Goal: Information Seeking & Learning: Learn about a topic

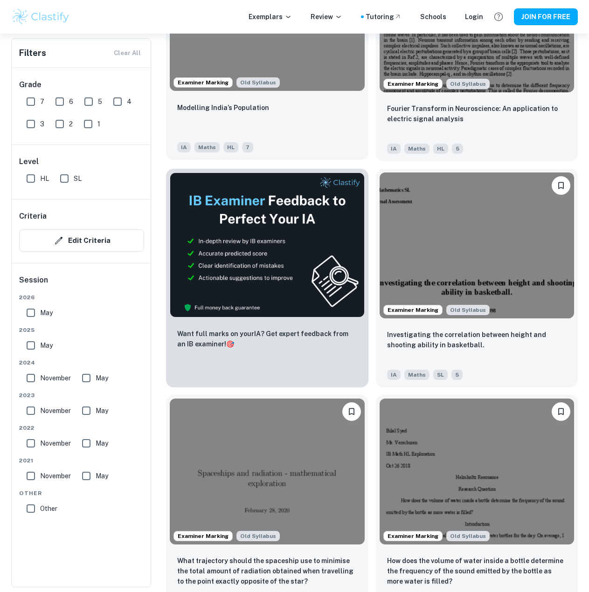
scroll to position [466, 0]
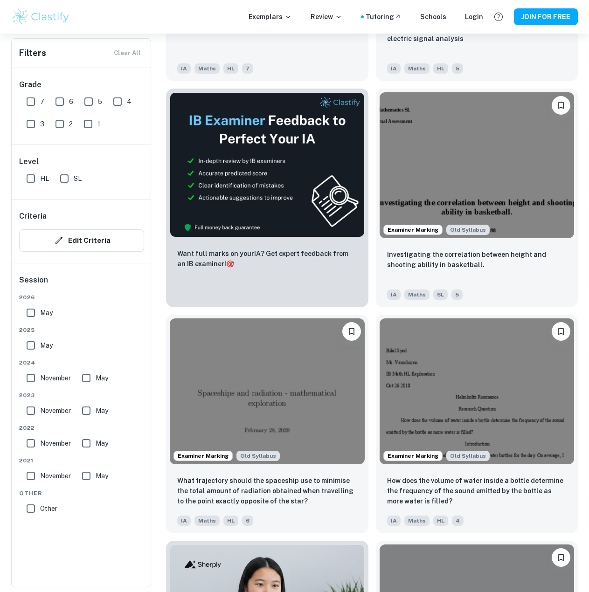
drag, startPoint x: 289, startPoint y: 289, endPoint x: 163, endPoint y: 311, distance: 127.9
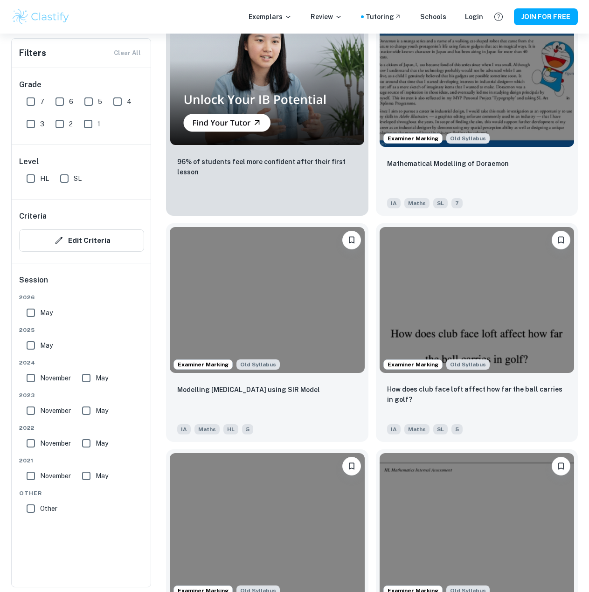
scroll to position [1243, 0]
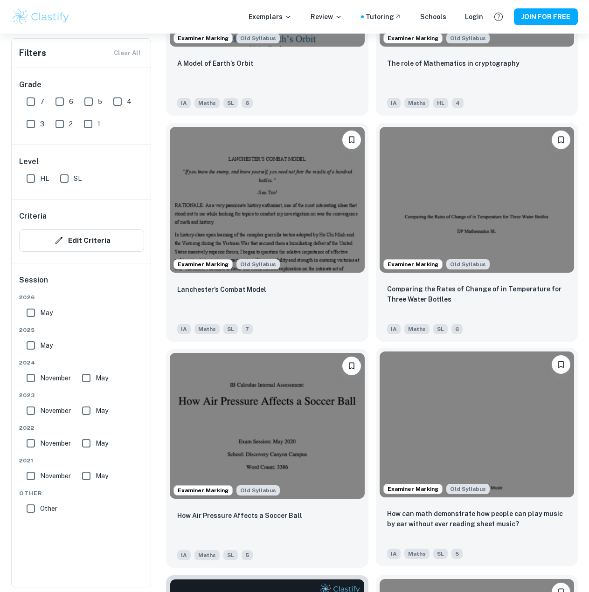
scroll to position [1865, 0]
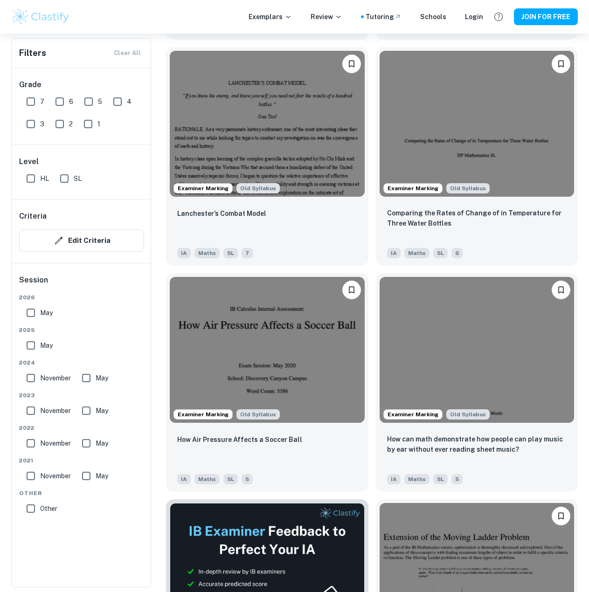
drag, startPoint x: 408, startPoint y: 324, endPoint x: 371, endPoint y: 259, distance: 74.9
click at [371, 259] on div "Examiner Marking Old Syllabus Comparing the Rates of Change of in Temperature f…" at bounding box center [473, 153] width 210 height 226
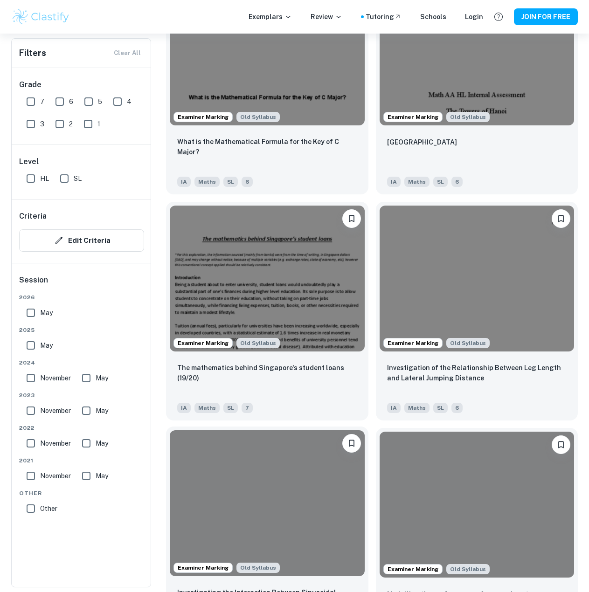
scroll to position [3341, 0]
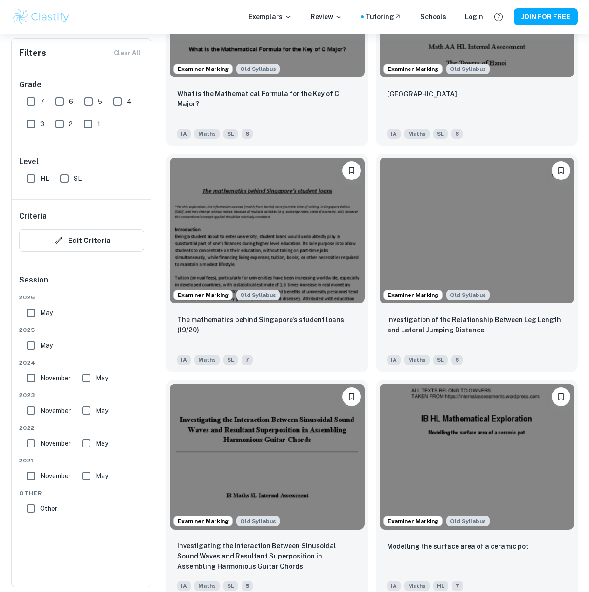
drag, startPoint x: 372, startPoint y: 401, endPoint x: 158, endPoint y: 341, distance: 222.0
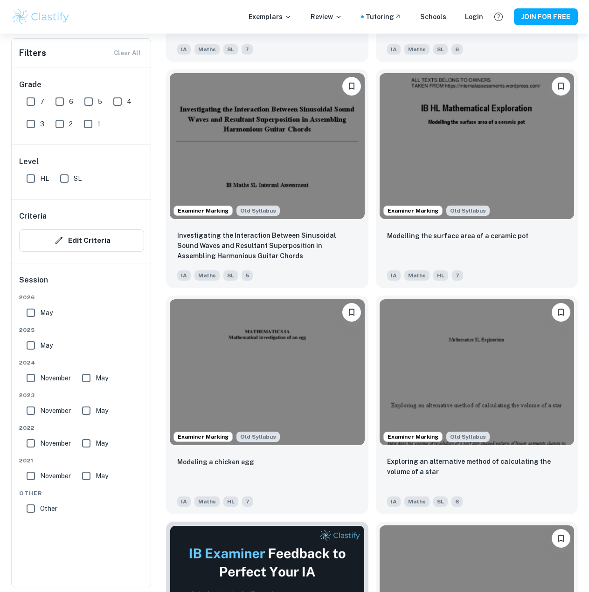
drag, startPoint x: 158, startPoint y: 341, endPoint x: 158, endPoint y: 324, distance: 17.2
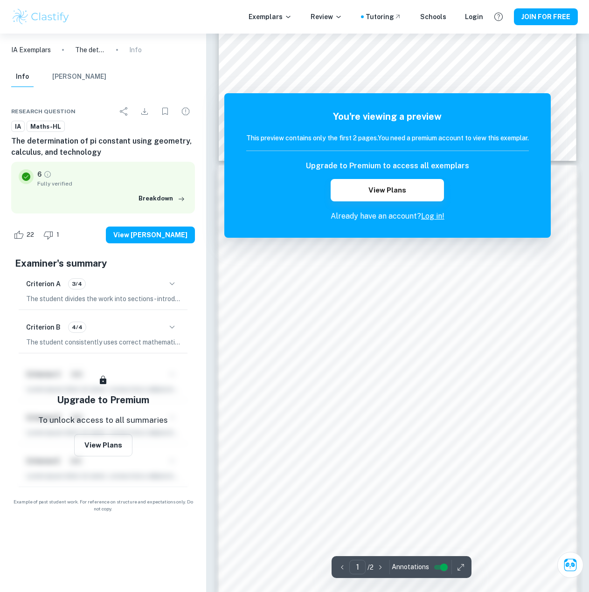
scroll to position [311, 0]
